Goal: Contribute content: Contribute content

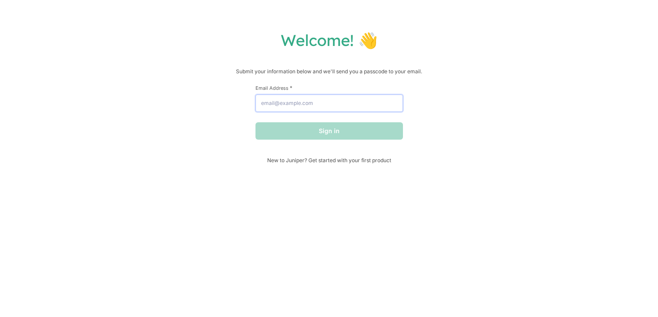
click at [310, 102] on input "Email Address *" at bounding box center [328, 103] width 147 height 17
click at [348, 160] on span "New to Juniper? Get started with your first product" at bounding box center [328, 160] width 147 height 7
click at [268, 105] on input "Email Address *" at bounding box center [328, 103] width 147 height 17
type input "[EMAIL_ADDRESS][DOMAIN_NAME]"
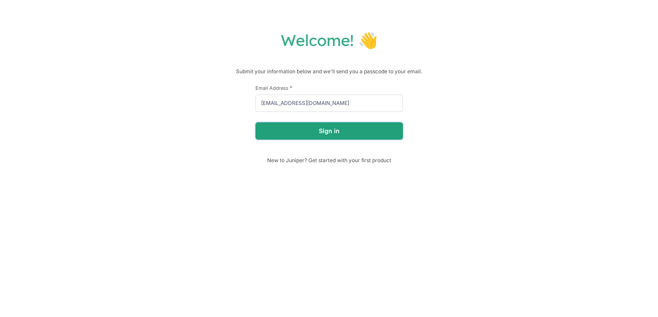
click at [305, 129] on button "Sign in" at bounding box center [328, 130] width 147 height 17
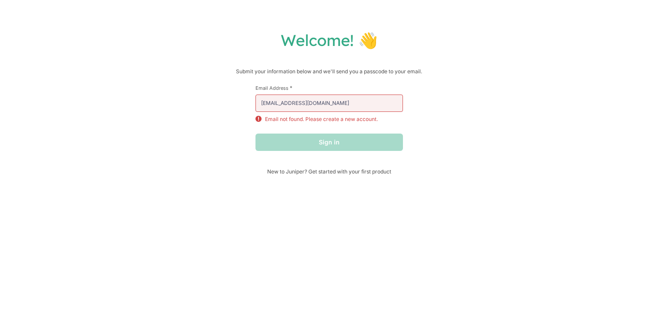
click at [316, 39] on h1 "Welcome! 👋" at bounding box center [329, 40] width 641 height 20
click at [300, 171] on span "New to Juniper? Get started with your first product" at bounding box center [328, 171] width 147 height 7
